Goal: Use online tool/utility: Utilize a website feature to perform a specific function

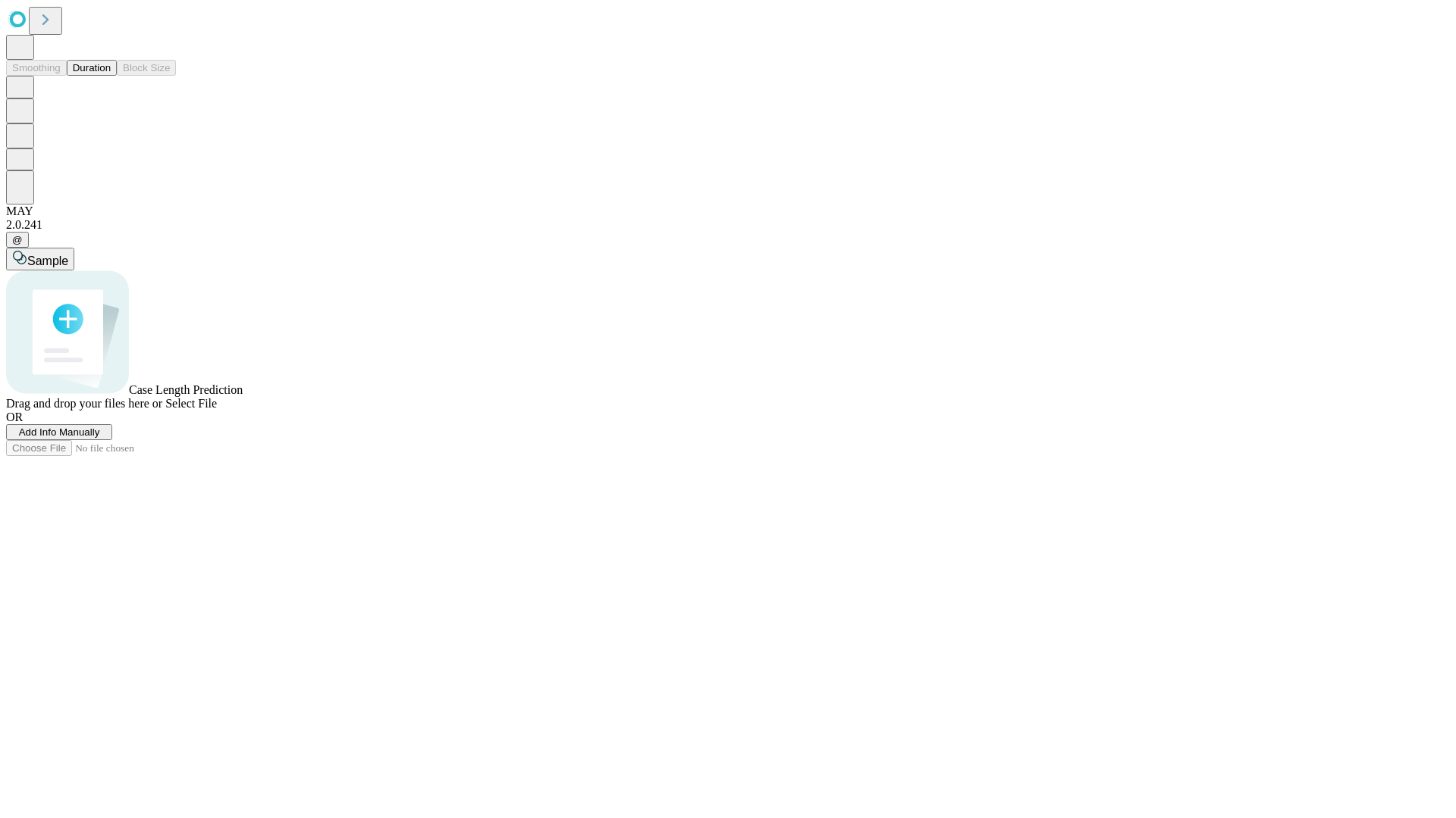
click at [110, 76] on button "Duration" at bounding box center [91, 68] width 50 height 16
click at [100, 438] on span "Add Info Manually" at bounding box center [60, 432] width 81 height 12
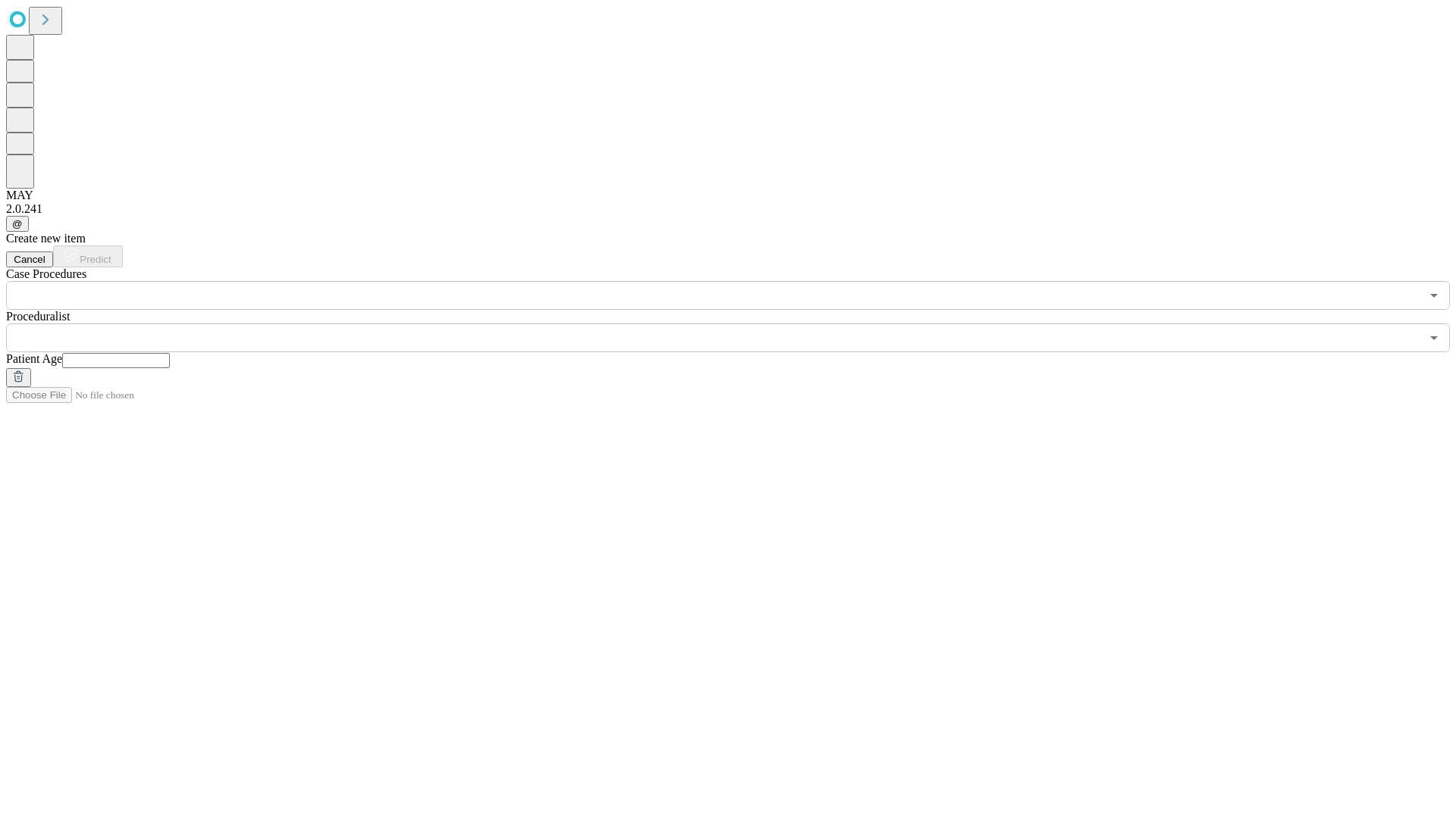
click at [170, 353] on input "text" at bounding box center [116, 361] width 108 height 15
type input "**"
click at [739, 324] on input "text" at bounding box center [714, 338] width 1414 height 29
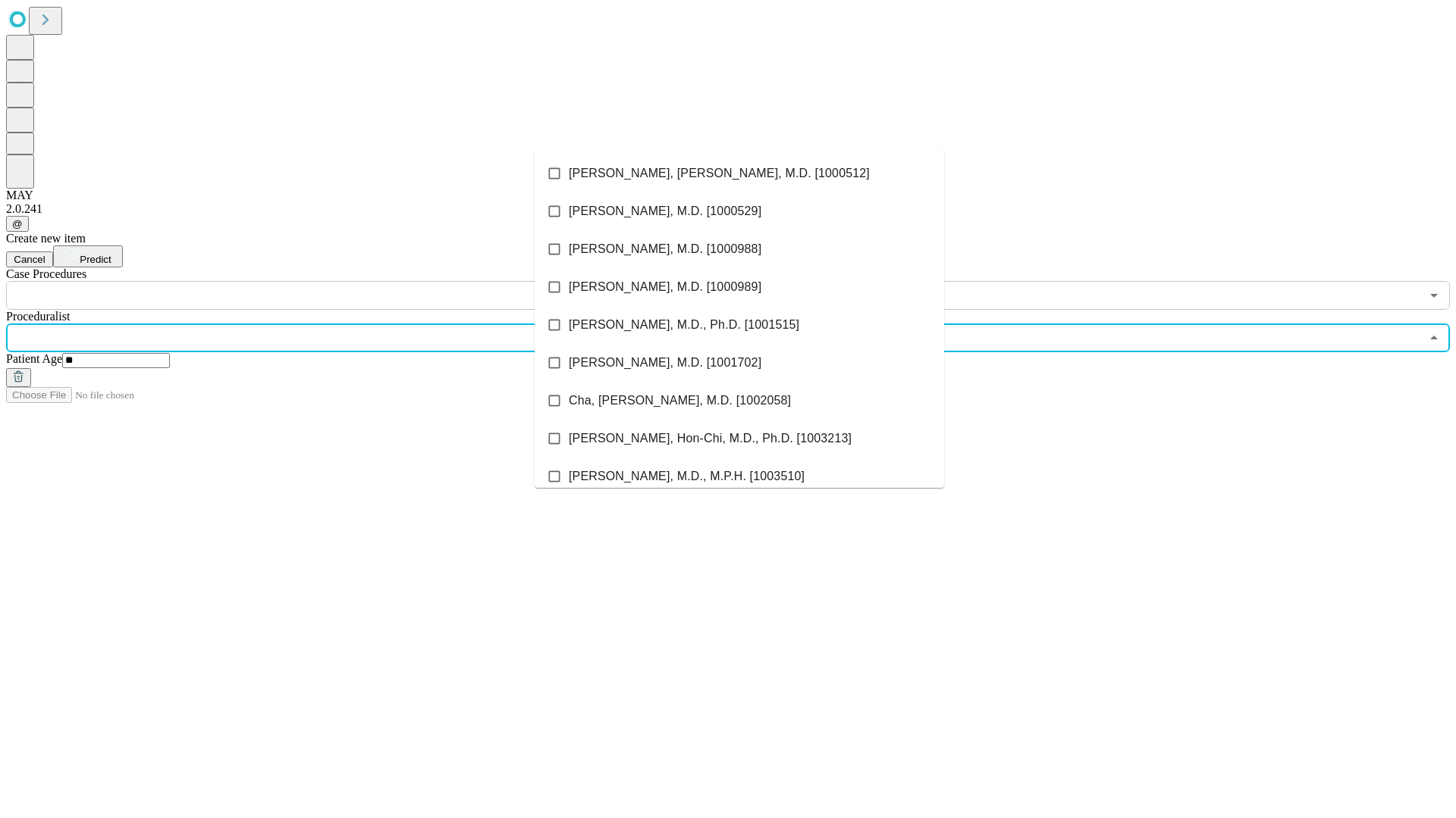
click at [739, 174] on li "[PERSON_NAME], [PERSON_NAME], M.D. [1000512]" at bounding box center [739, 174] width 410 height 38
click at [318, 281] on input "text" at bounding box center [714, 296] width 1414 height 29
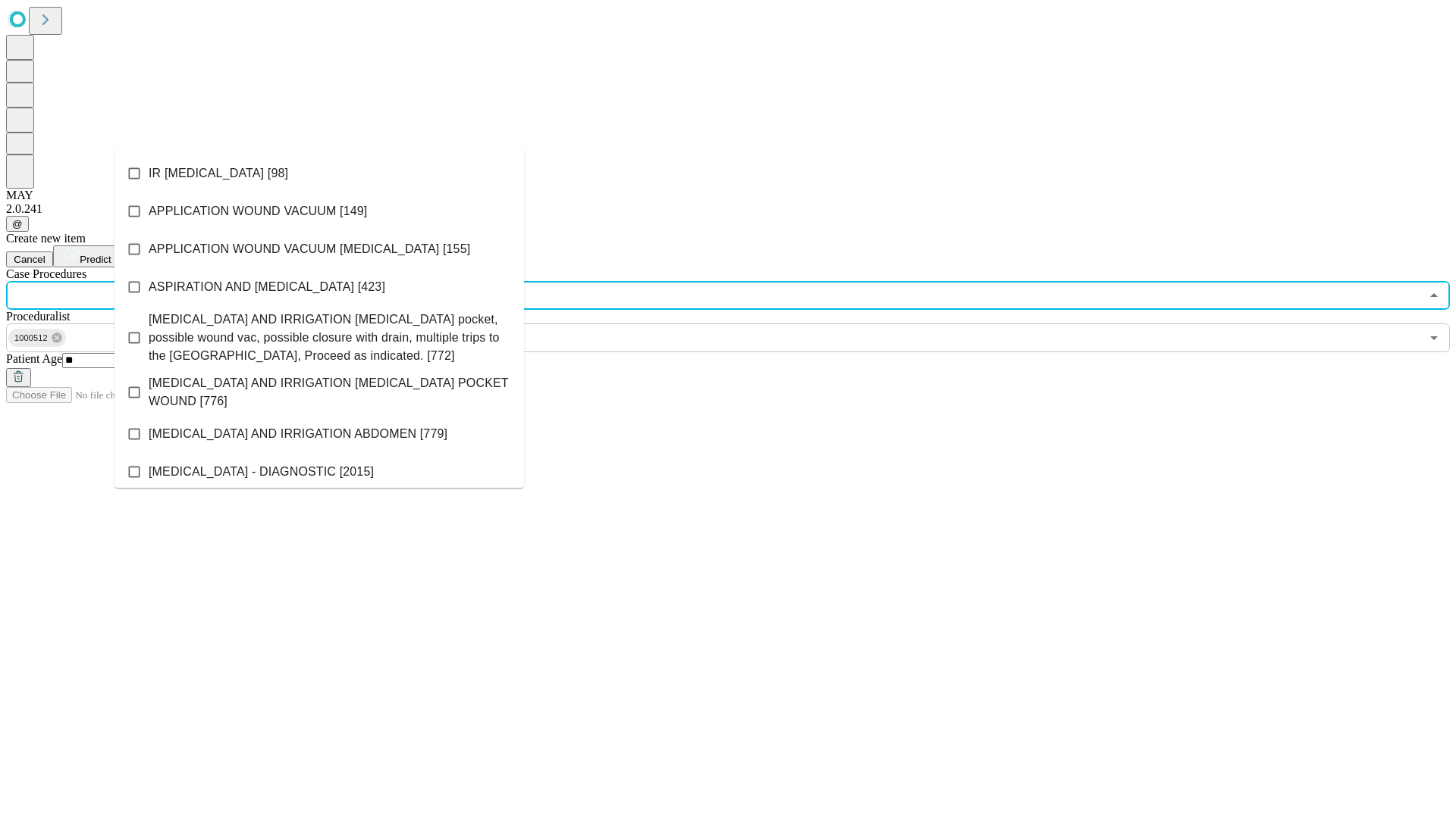
click at [319, 174] on li "IR [MEDICAL_DATA] [98]" at bounding box center [319, 174] width 410 height 38
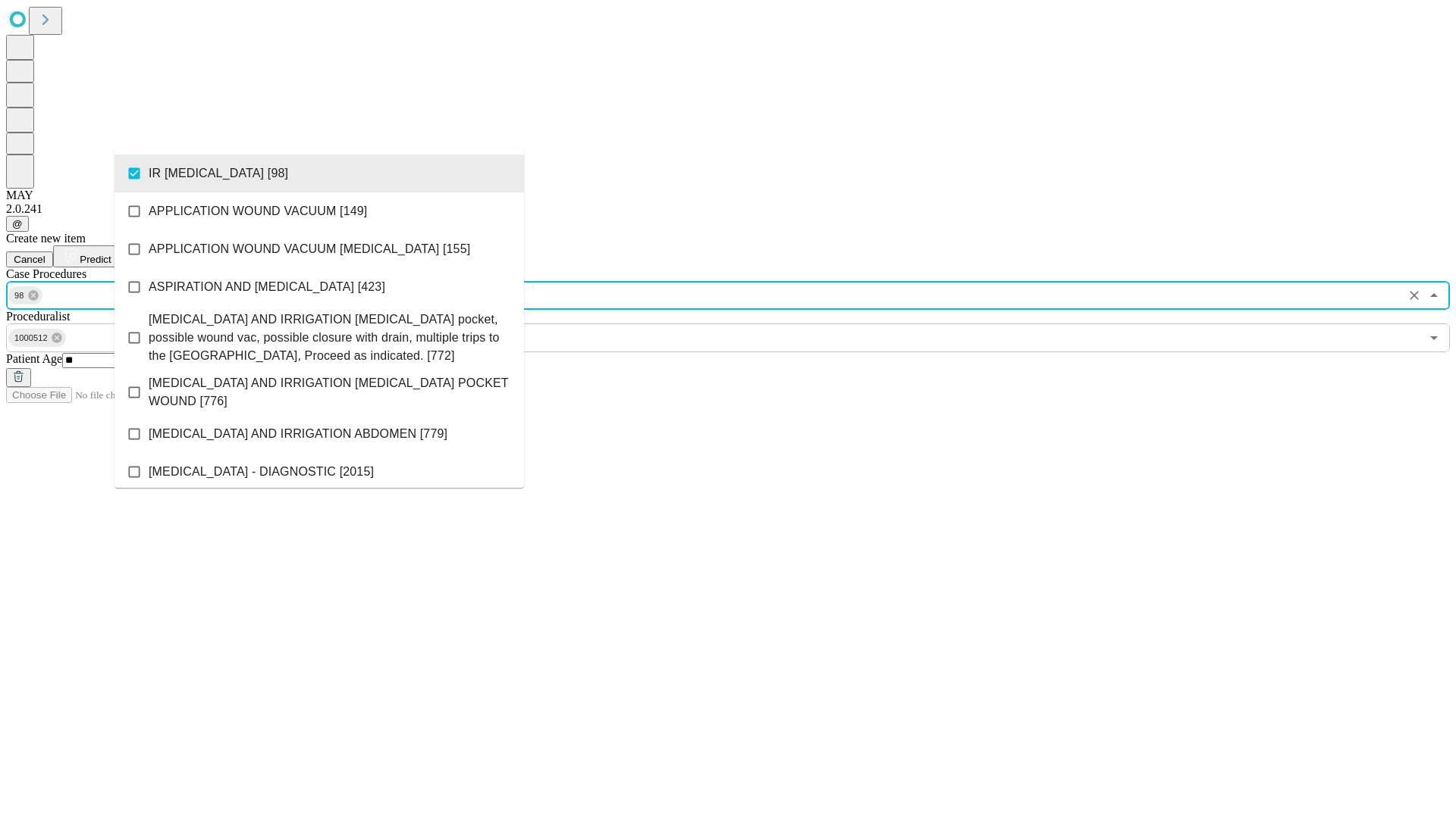
click at [110, 254] on span "Predict" at bounding box center [95, 259] width 31 height 12
